Goal: Task Accomplishment & Management: Manage account settings

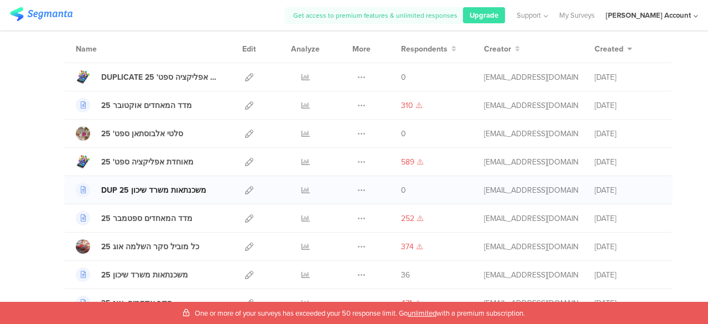
scroll to position [111, 0]
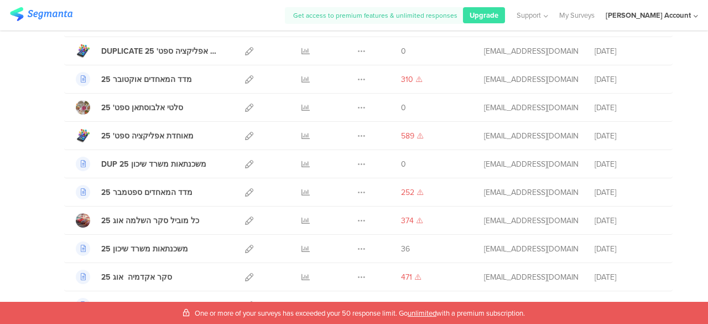
click at [674, 17] on div "[PERSON_NAME] Account" at bounding box center [648, 15] width 85 height 11
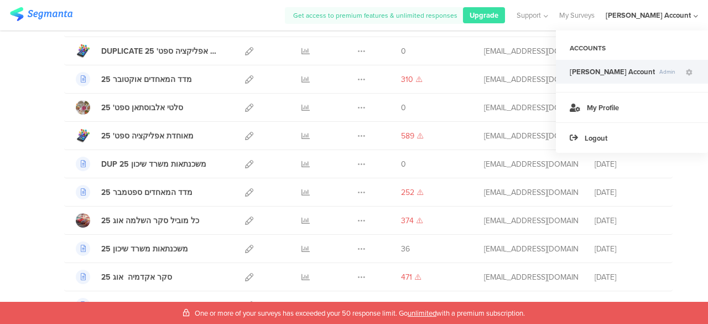
click at [674, 15] on div "[PERSON_NAME] Account" at bounding box center [648, 15] width 85 height 11
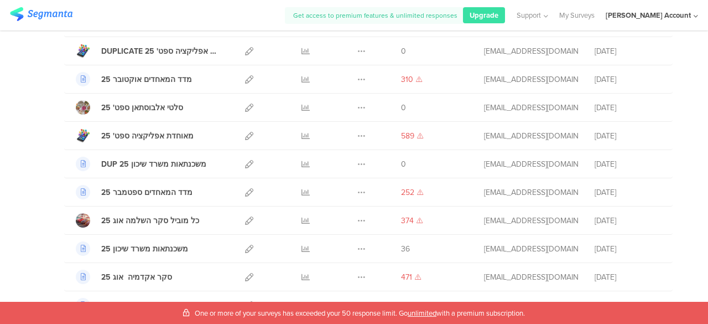
click at [201, 33] on div "Name Edit Analyze More Respondents Creator Created" at bounding box center [368, 23] width 608 height 28
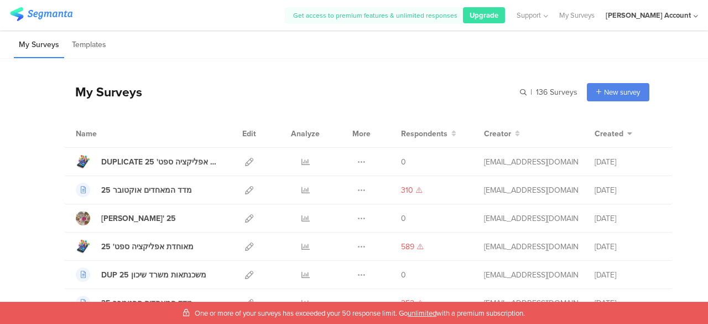
click at [169, 127] on div "Name Edit Analyze More Respondents Creator Created" at bounding box center [368, 133] width 608 height 28
click at [557, 87] on input "text" at bounding box center [500, 92] width 155 height 18
click at [351, 97] on div "My Surveys New survey Start from scratch Choose from templates" at bounding box center [356, 92] width 585 height 44
click at [409, 77] on div "My Surveys | 136 Surveys New survey Start from scratch Choose from templates" at bounding box center [356, 92] width 585 height 44
